Goal: Information Seeking & Learning: Learn about a topic

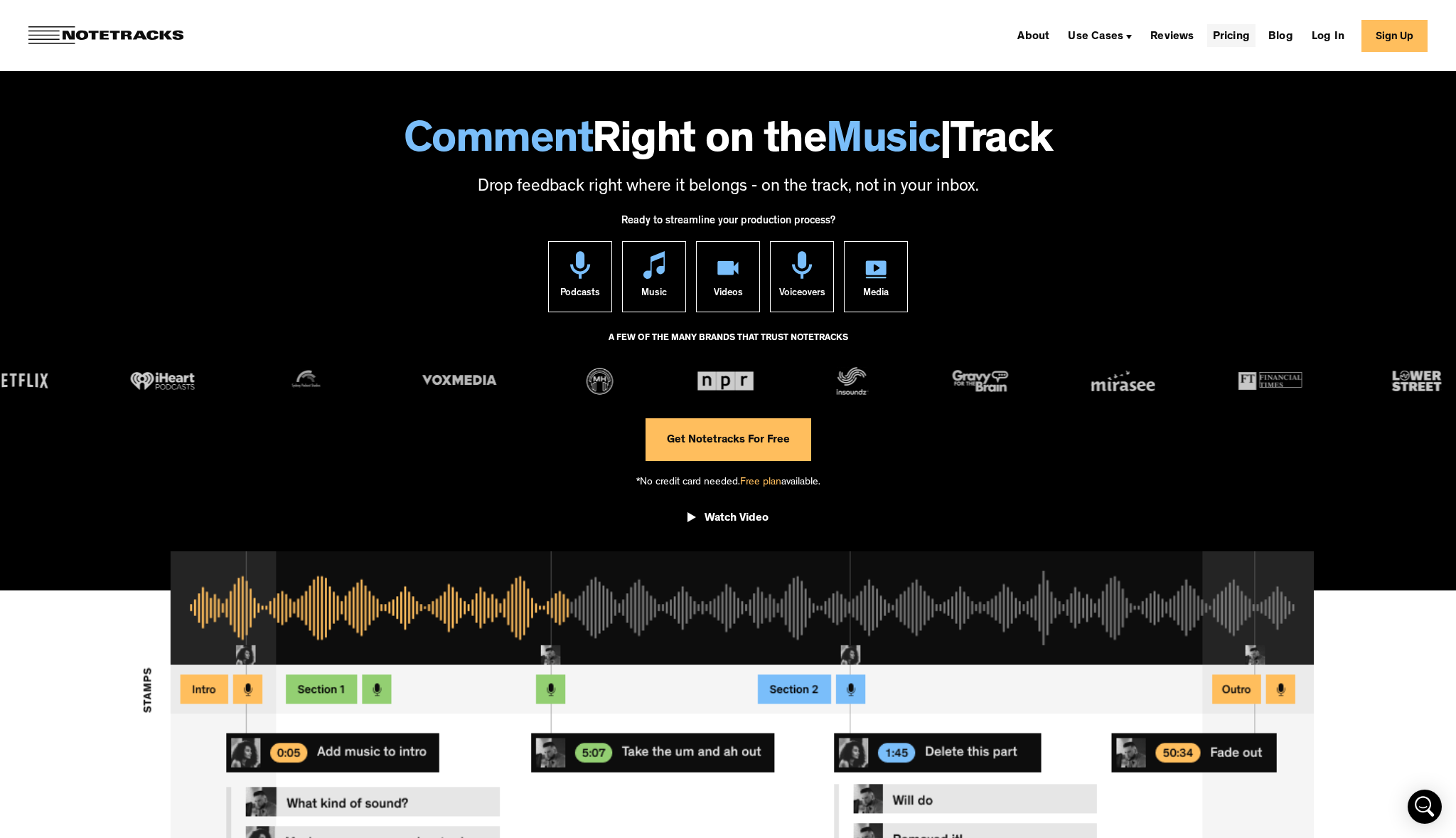
click at [1249, 37] on link "Pricing" at bounding box center [1231, 36] width 48 height 23
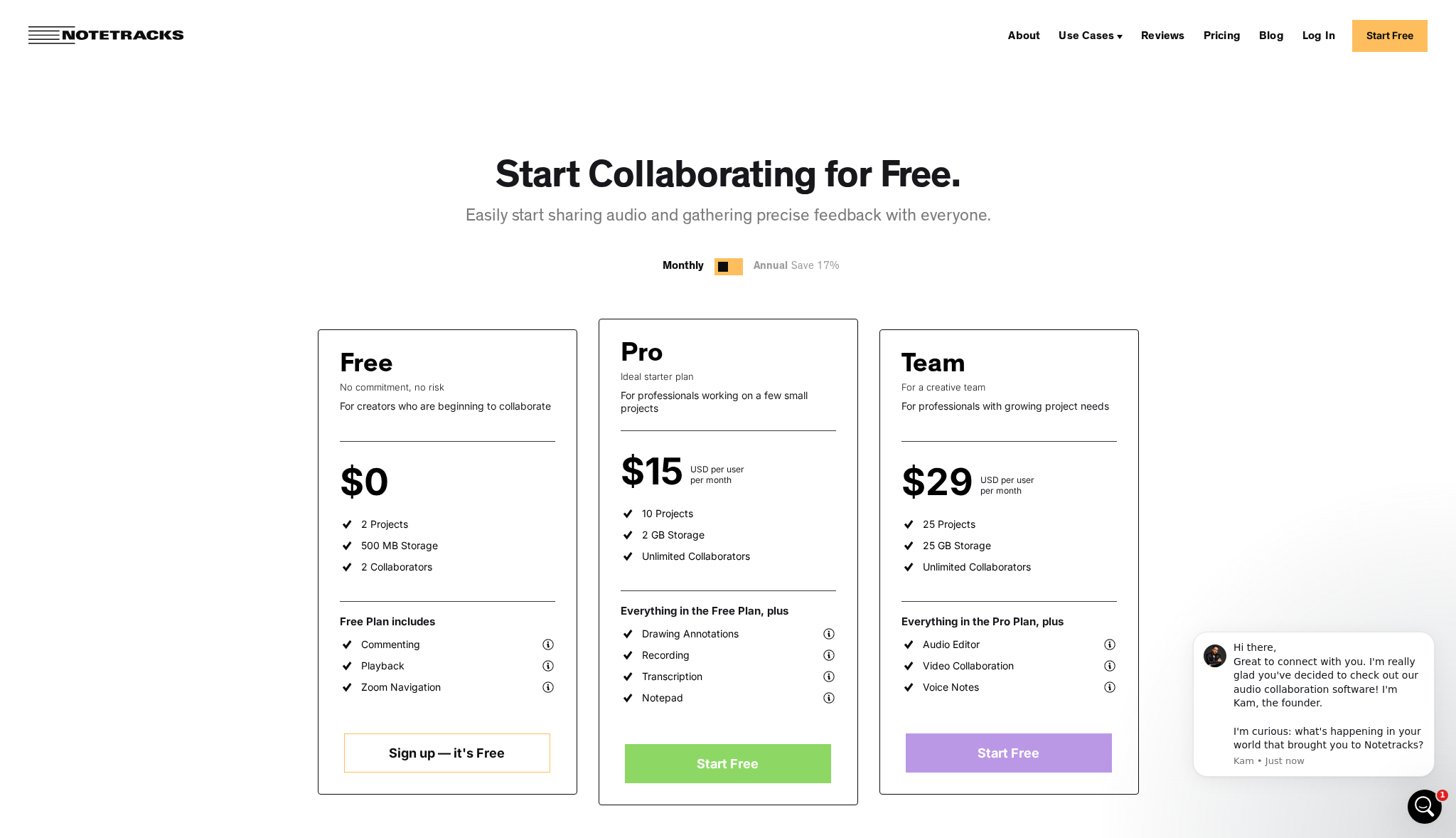
click at [79, 35] on img at bounding box center [106, 36] width 155 height 18
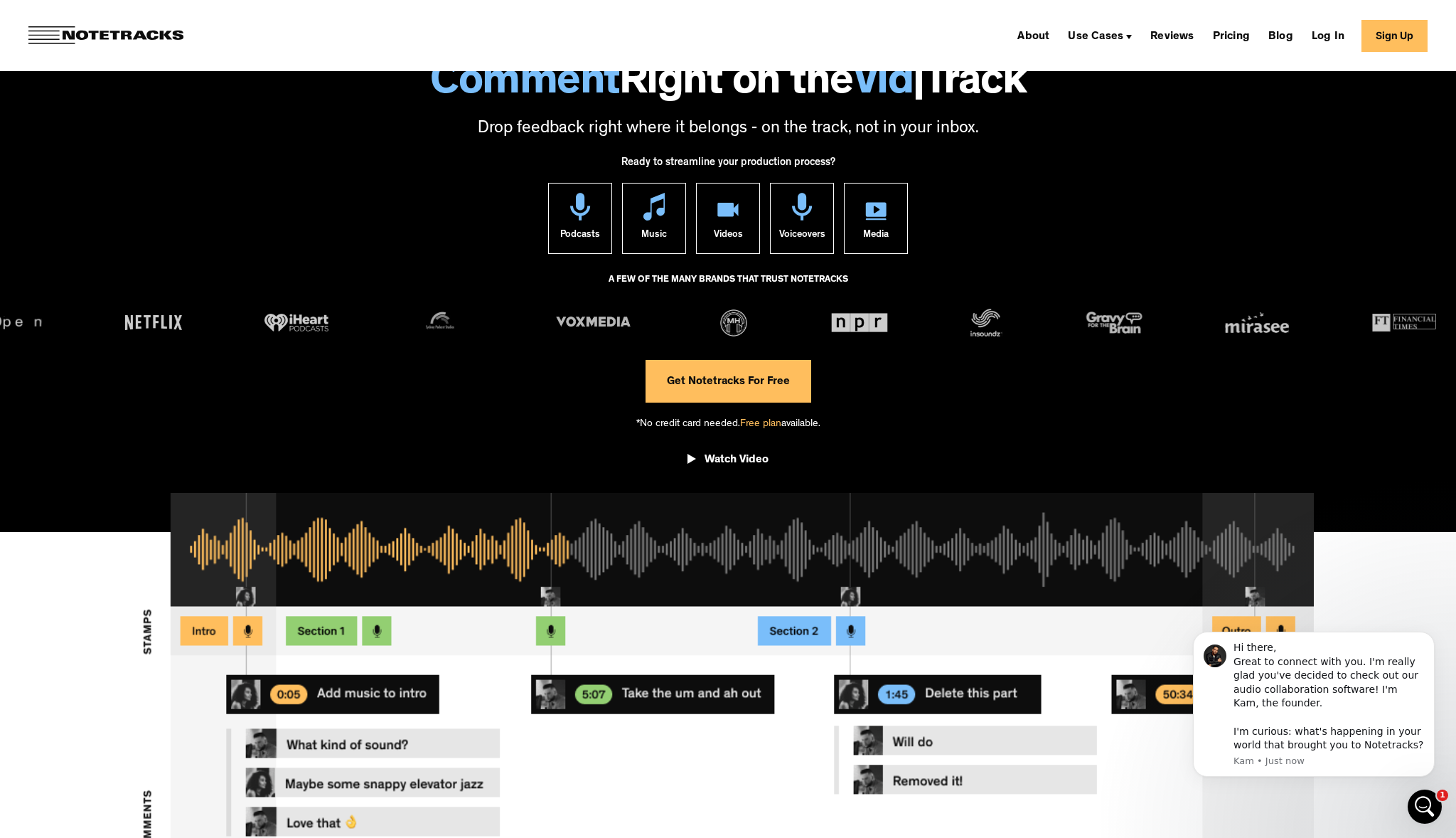
scroll to position [44, 0]
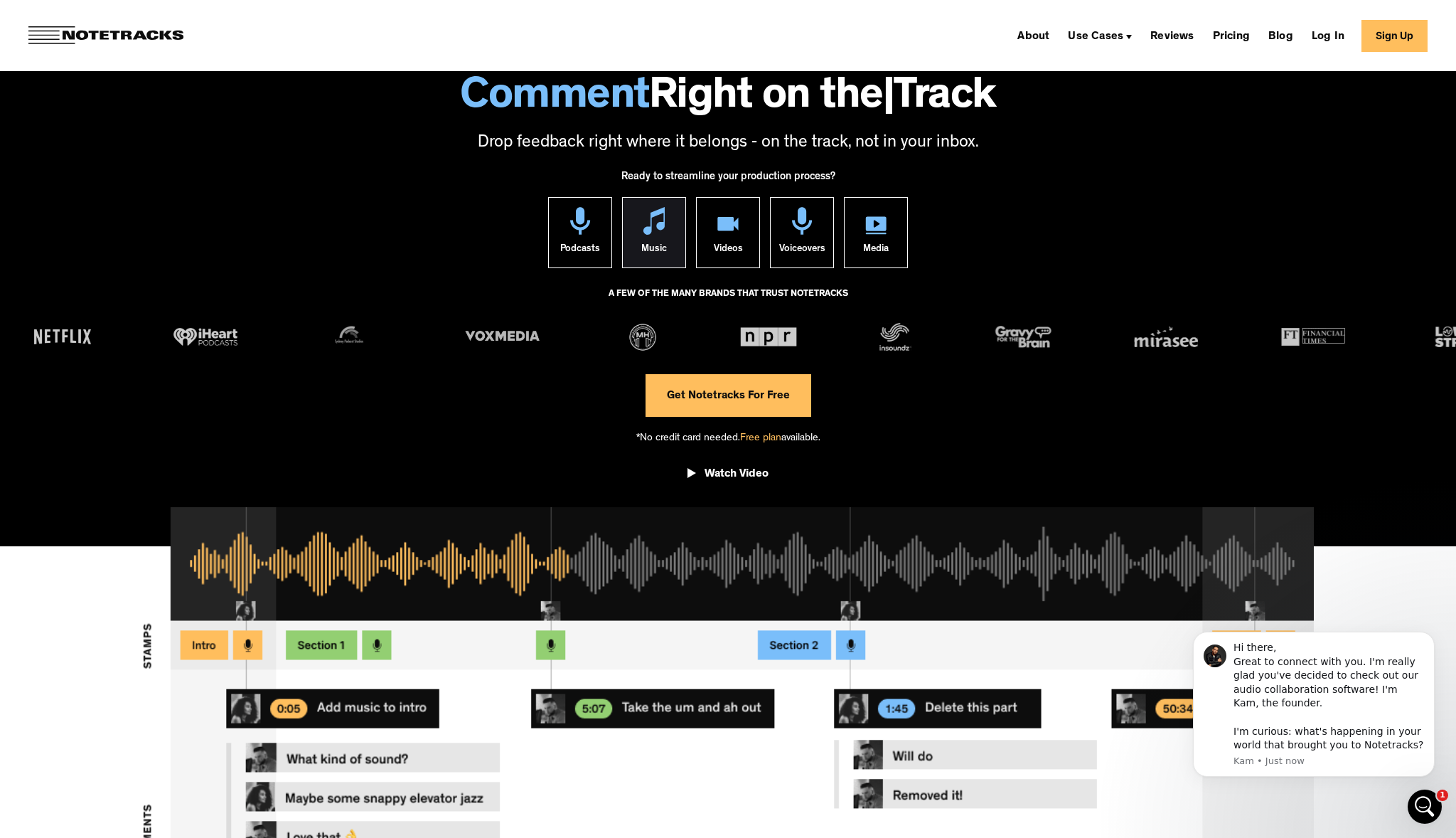
click at [648, 240] on div "Music" at bounding box center [654, 251] width 26 height 33
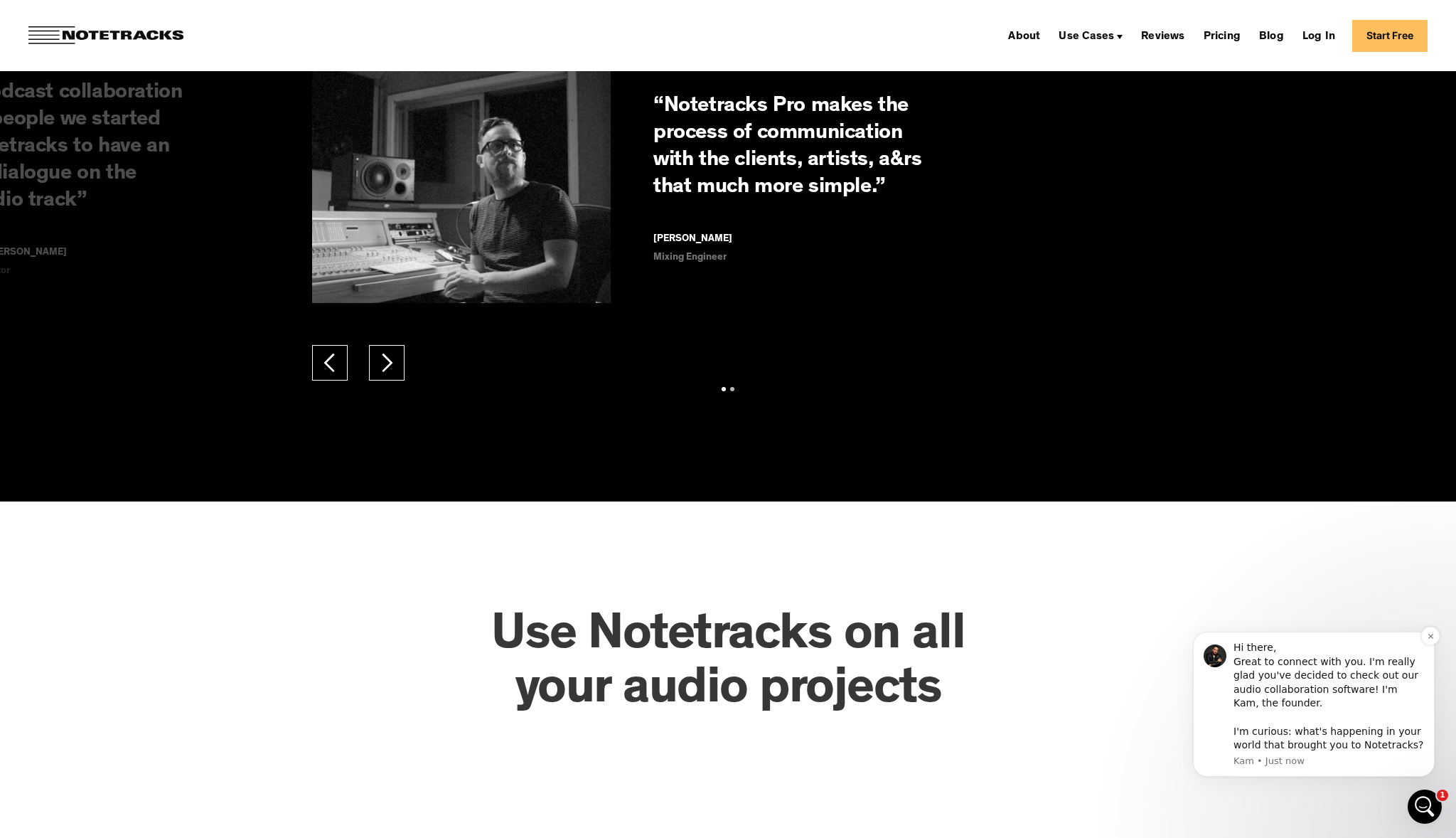
scroll to position [2467, 0]
